Goal: Share content

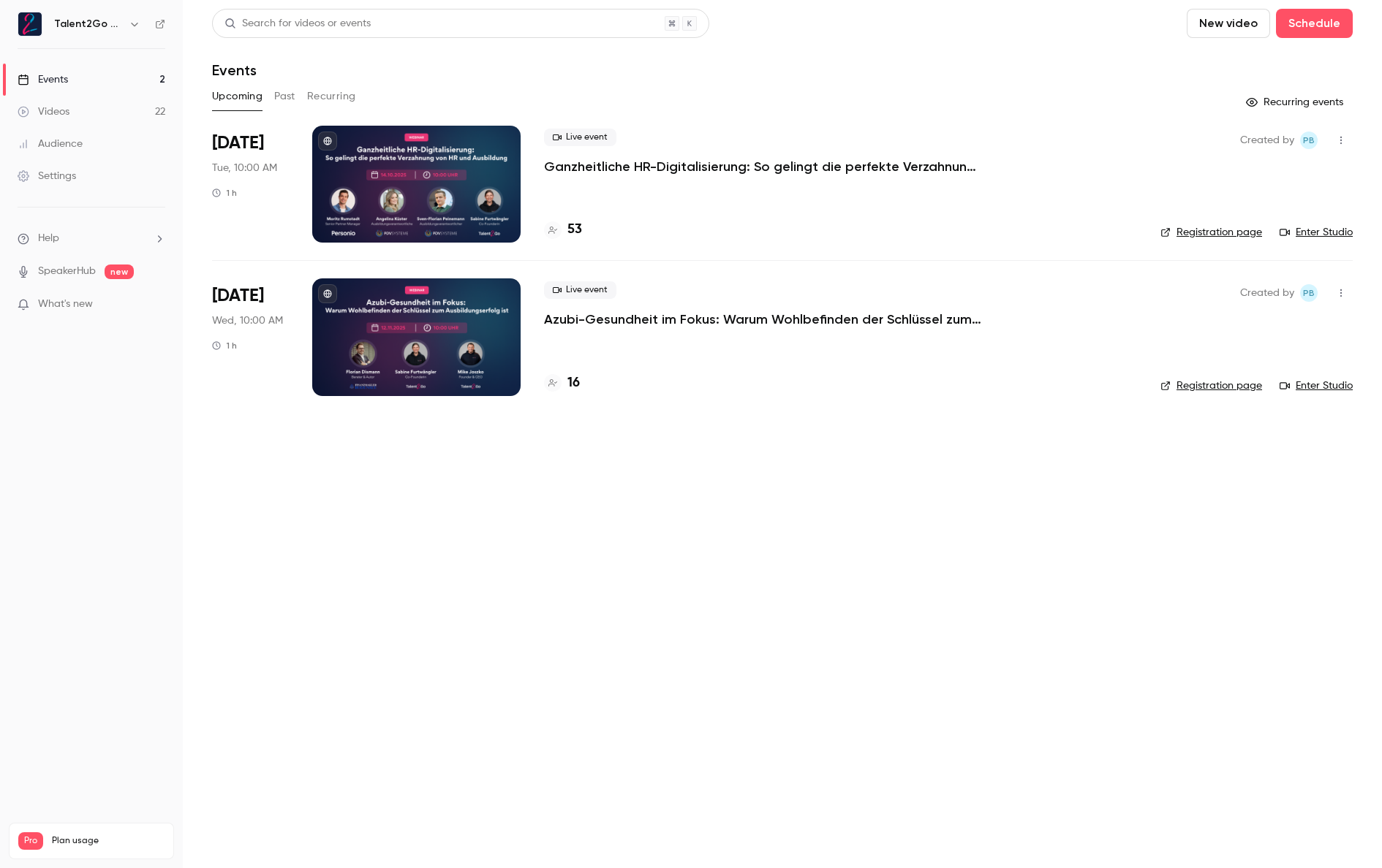
click at [936, 320] on p "Azubi-Gesundheit im Fokus: Warum Wohlbefinden der Schlüssel zum Ausbildungserfo…" at bounding box center [764, 319] width 439 height 18
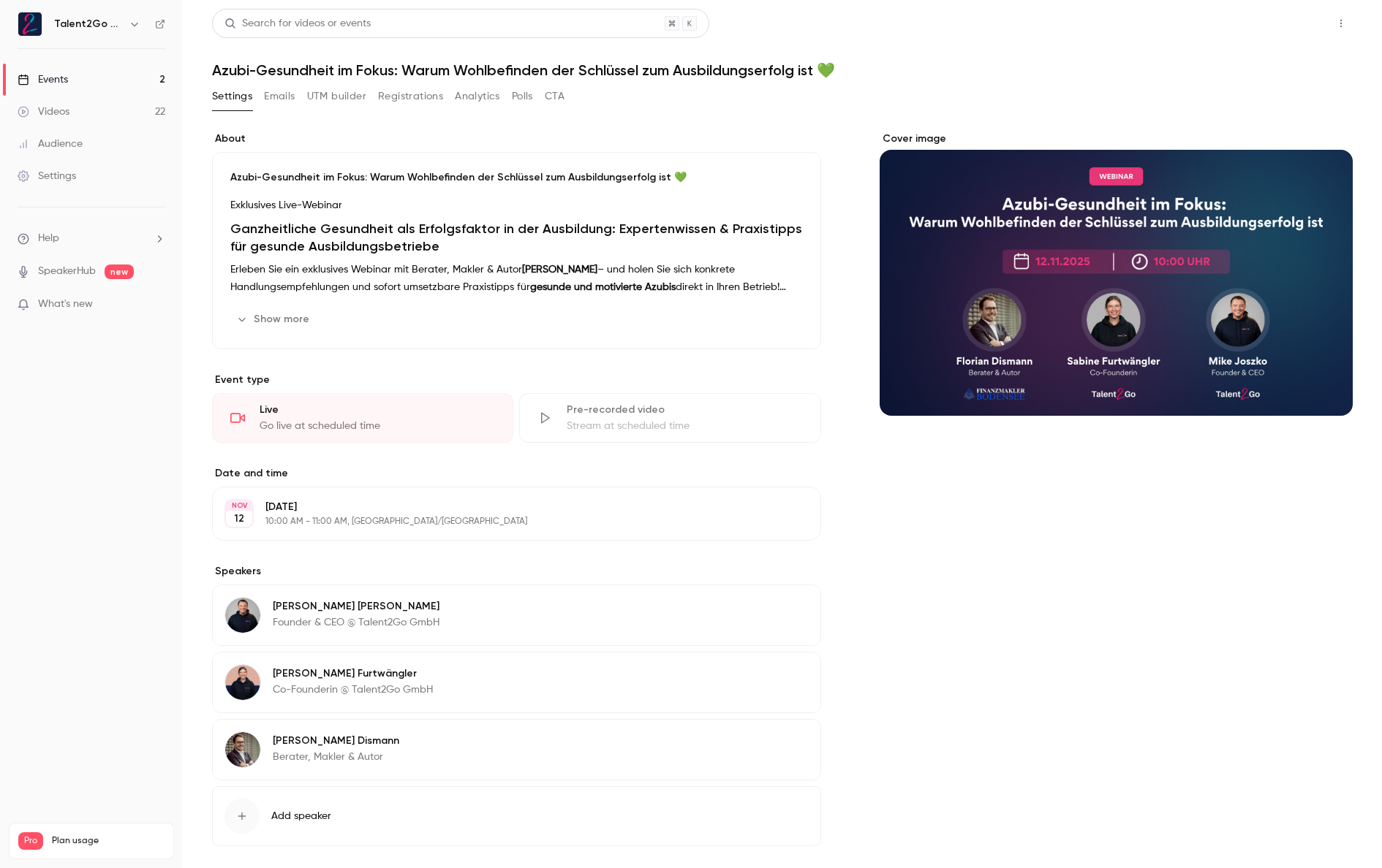
click at [1262, 17] on button "Share" at bounding box center [1288, 23] width 58 height 29
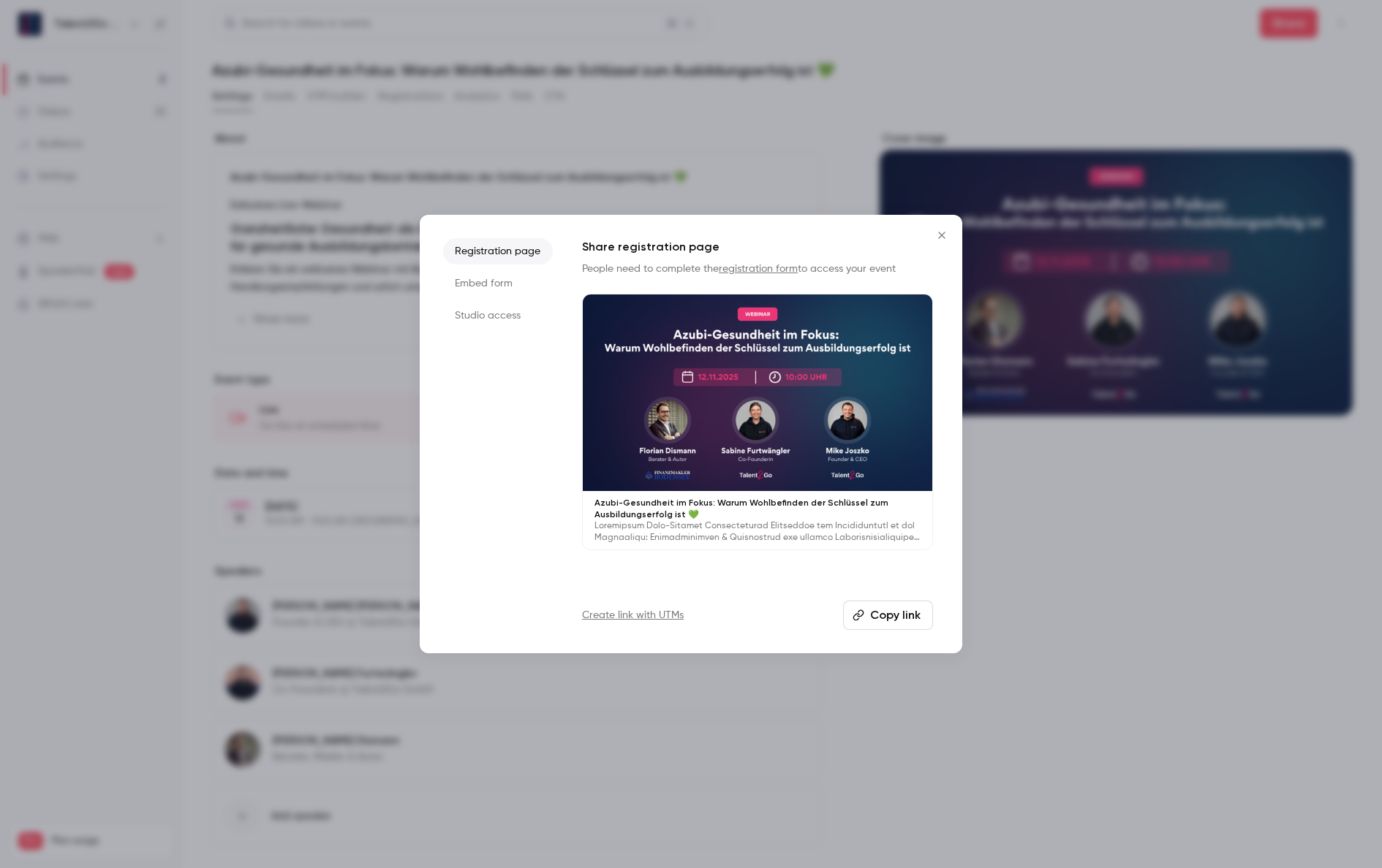
click at [909, 614] on button "Copy link" at bounding box center [888, 616] width 90 height 29
